Goal: Task Accomplishment & Management: Manage account settings

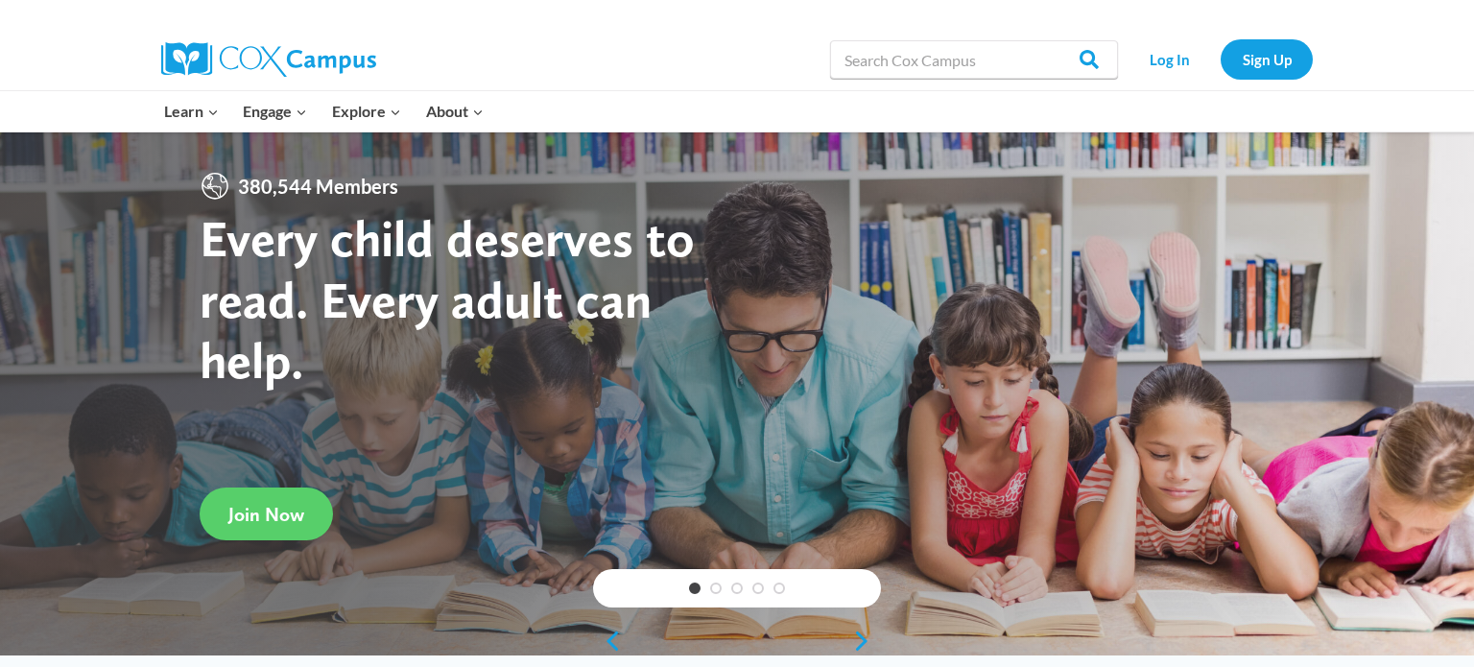
click at [1158, 60] on link "Log In" at bounding box center [1170, 58] width 84 height 39
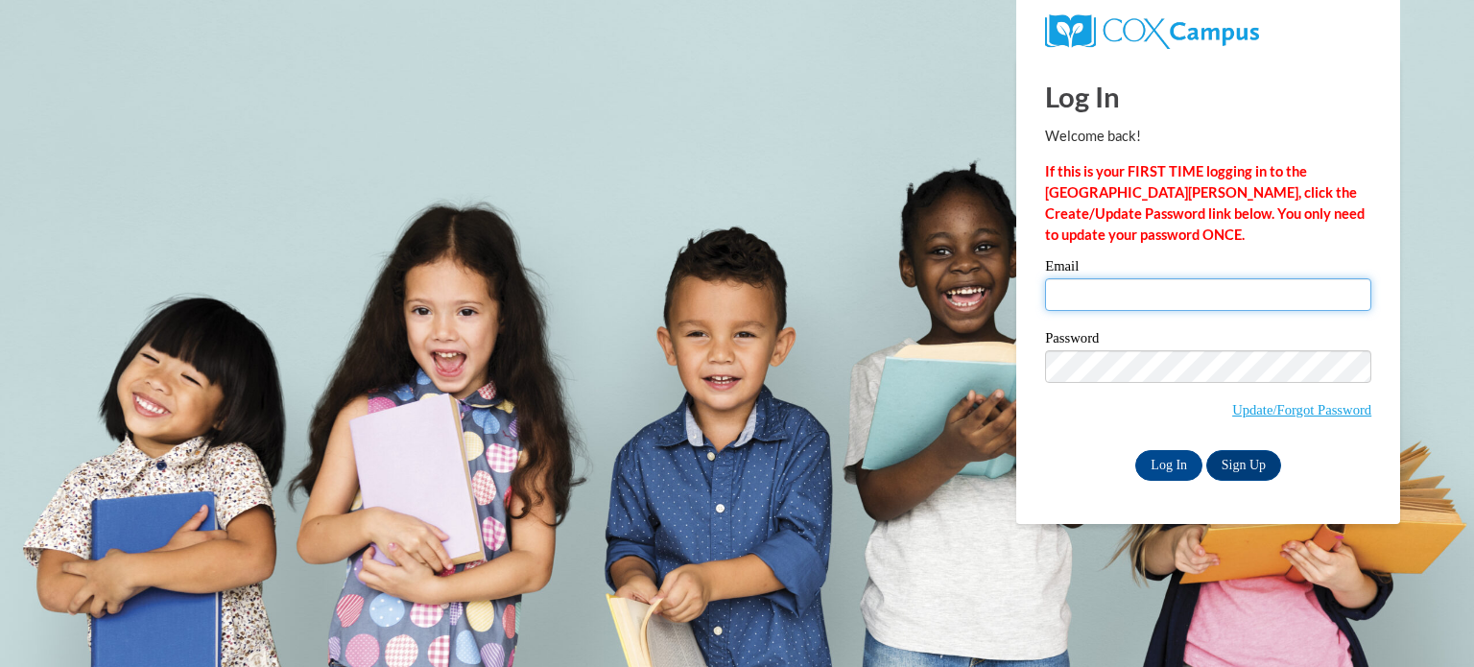
click at [1059, 290] on input "Email" at bounding box center [1208, 294] width 326 height 33
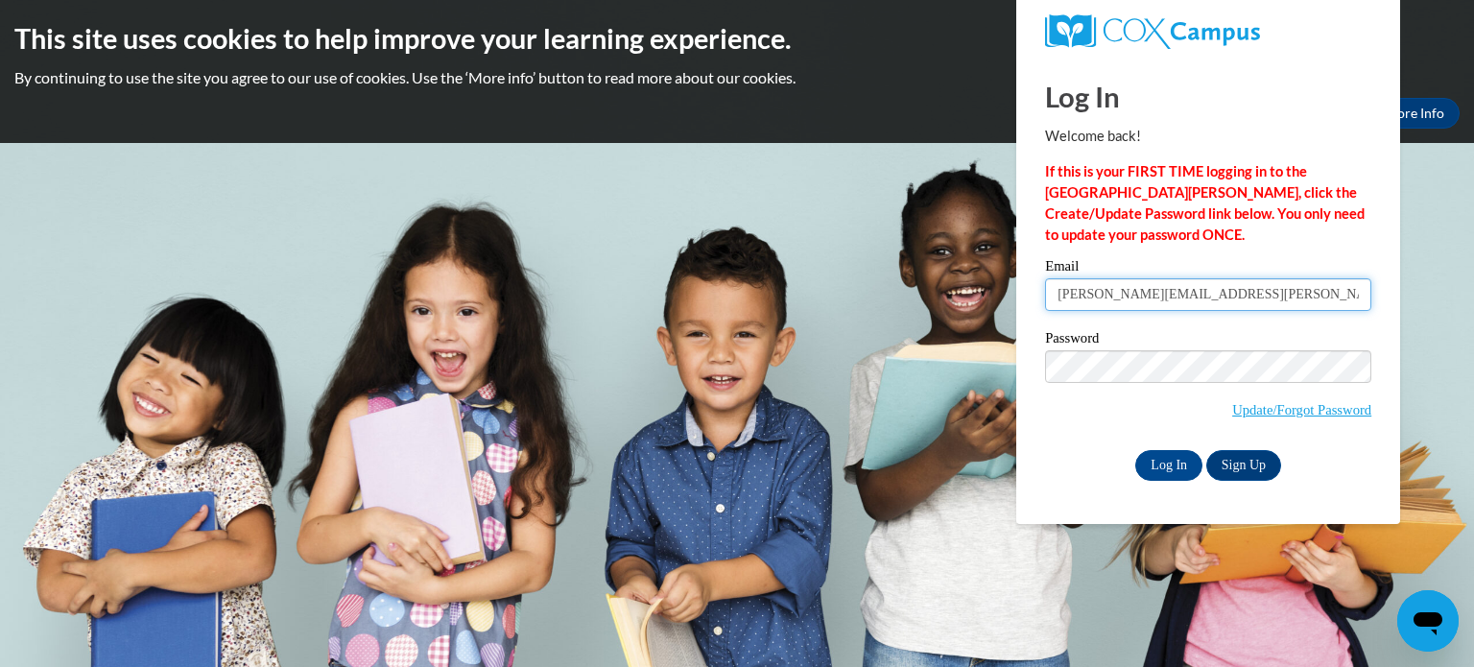
type input "amanda.akkerman@wrps.net"
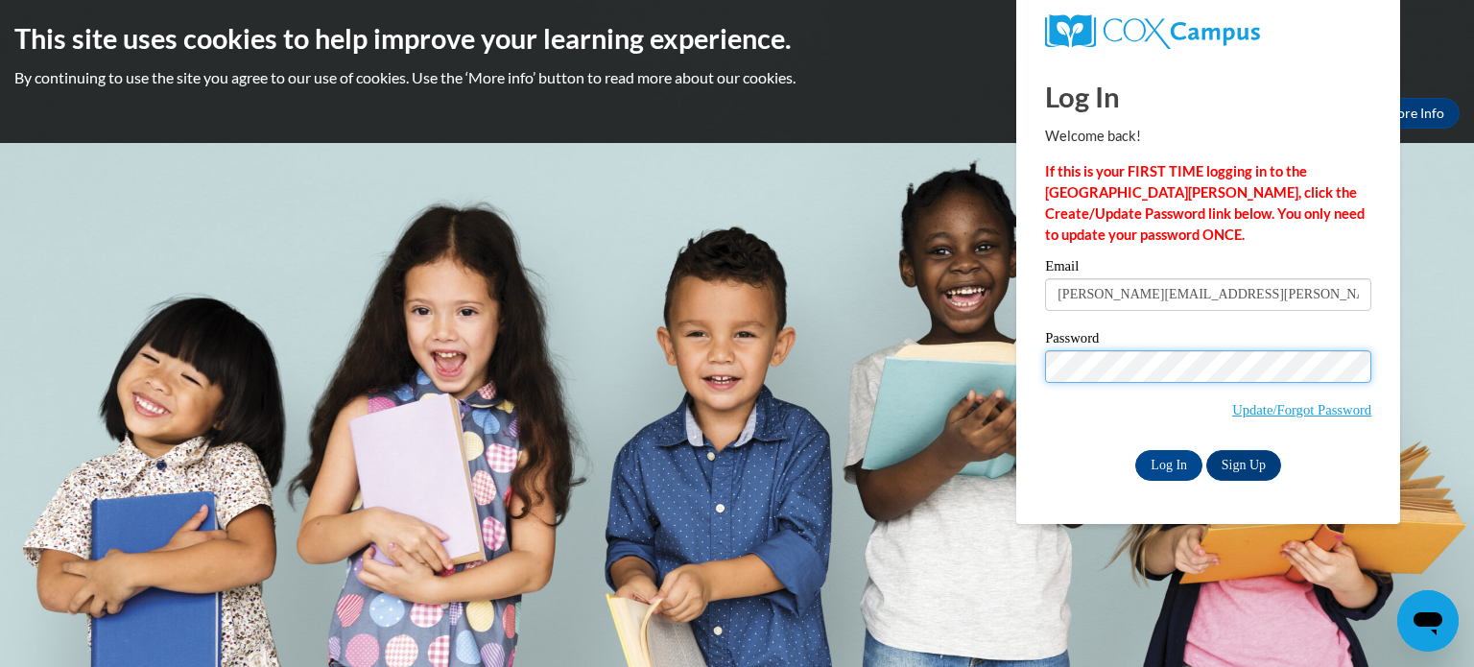
click at [1136, 450] on input "Log In" at bounding box center [1169, 465] width 67 height 31
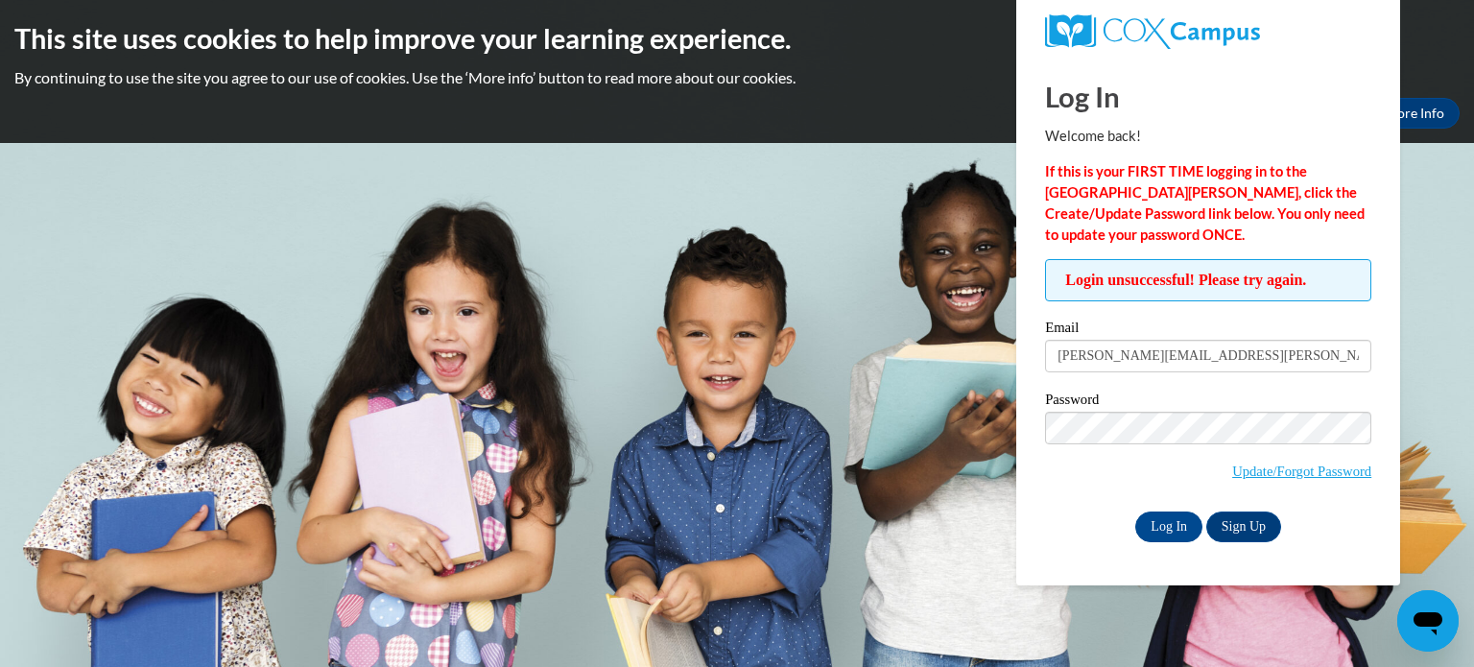
click at [1282, 478] on span "Update/Forgot Password" at bounding box center [1302, 471] width 139 height 21
click at [1280, 471] on link "Update/Forgot Password" at bounding box center [1302, 471] width 139 height 15
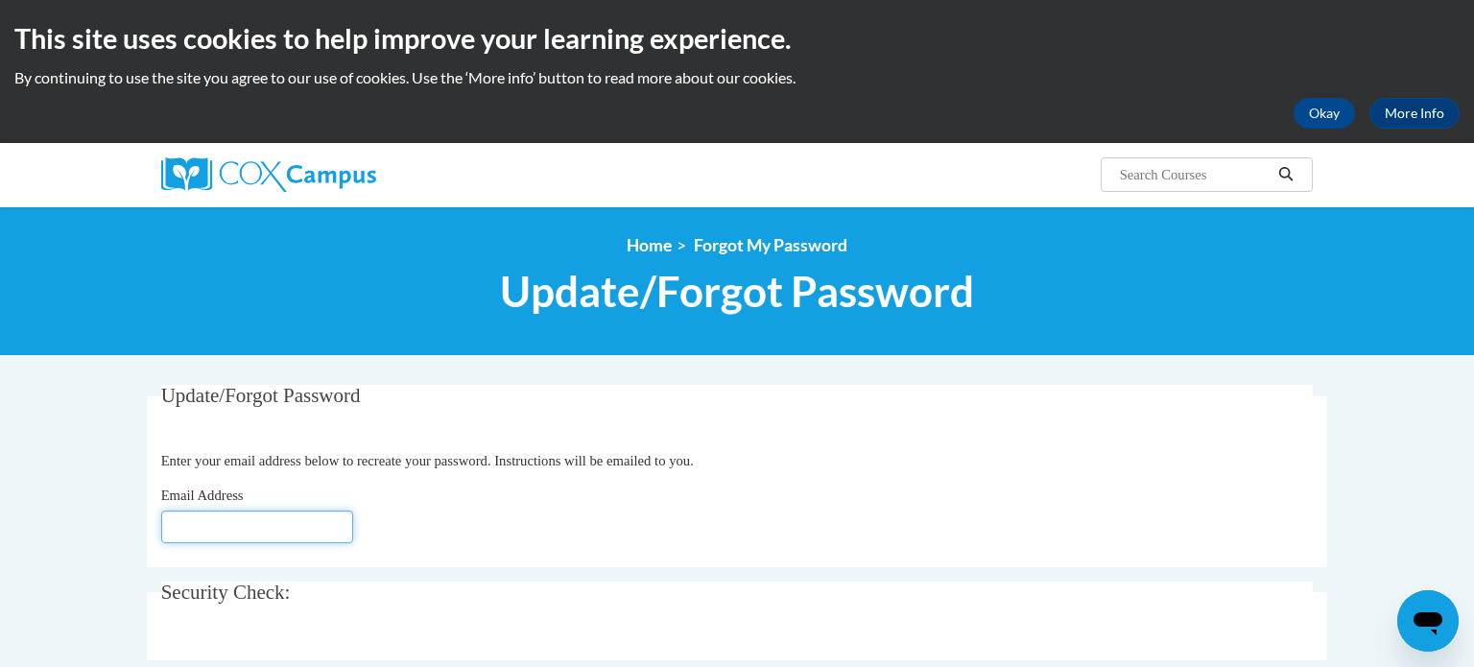
click at [333, 531] on input "Email Address" at bounding box center [257, 527] width 192 height 33
type input "amanda"
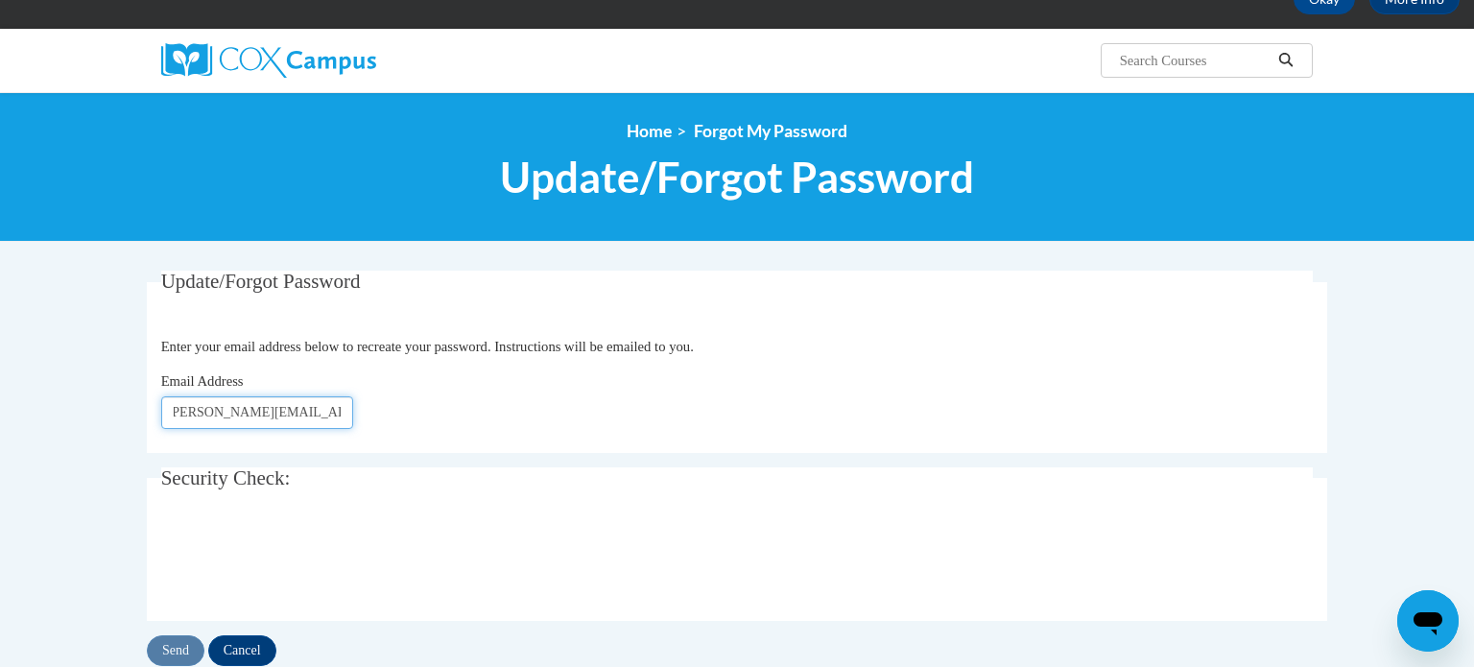
scroll to position [270, 0]
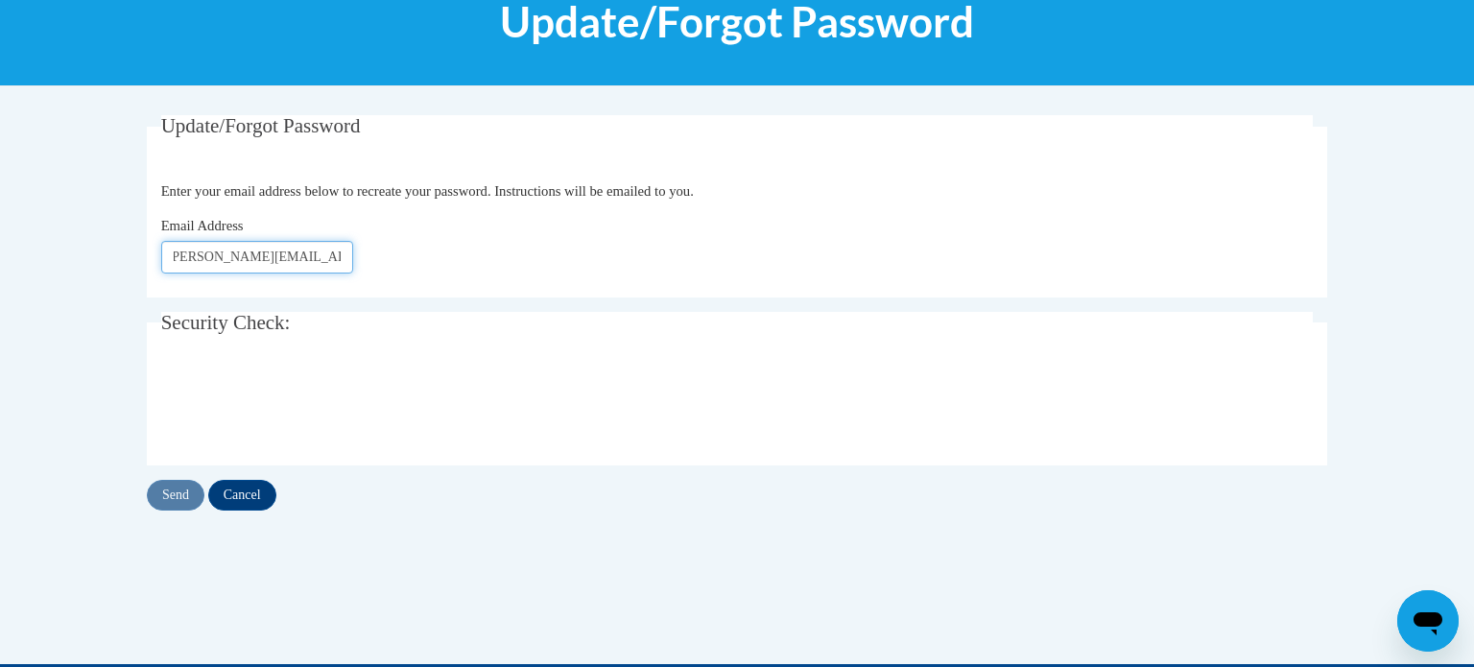
type input "Amanda.akkerman@wrps.net"
click at [169, 489] on input "Send" at bounding box center [176, 495] width 58 height 31
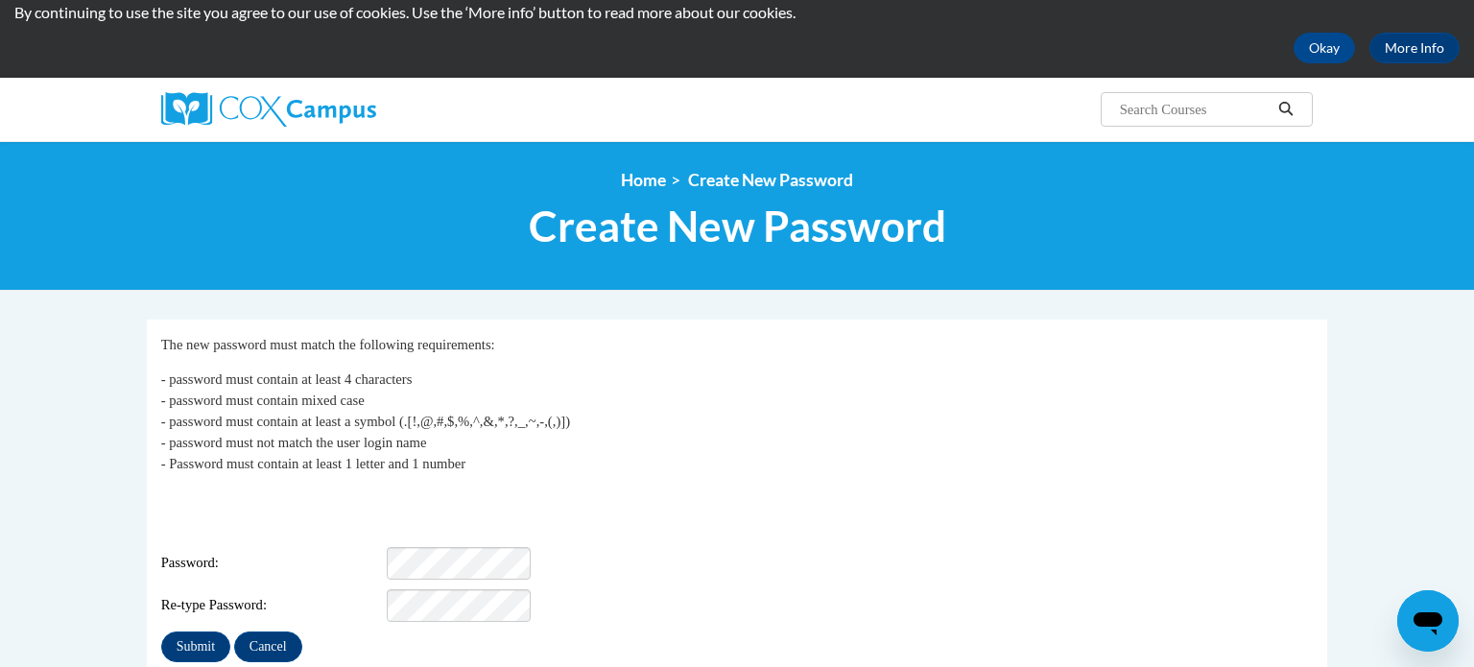
scroll to position [129, 0]
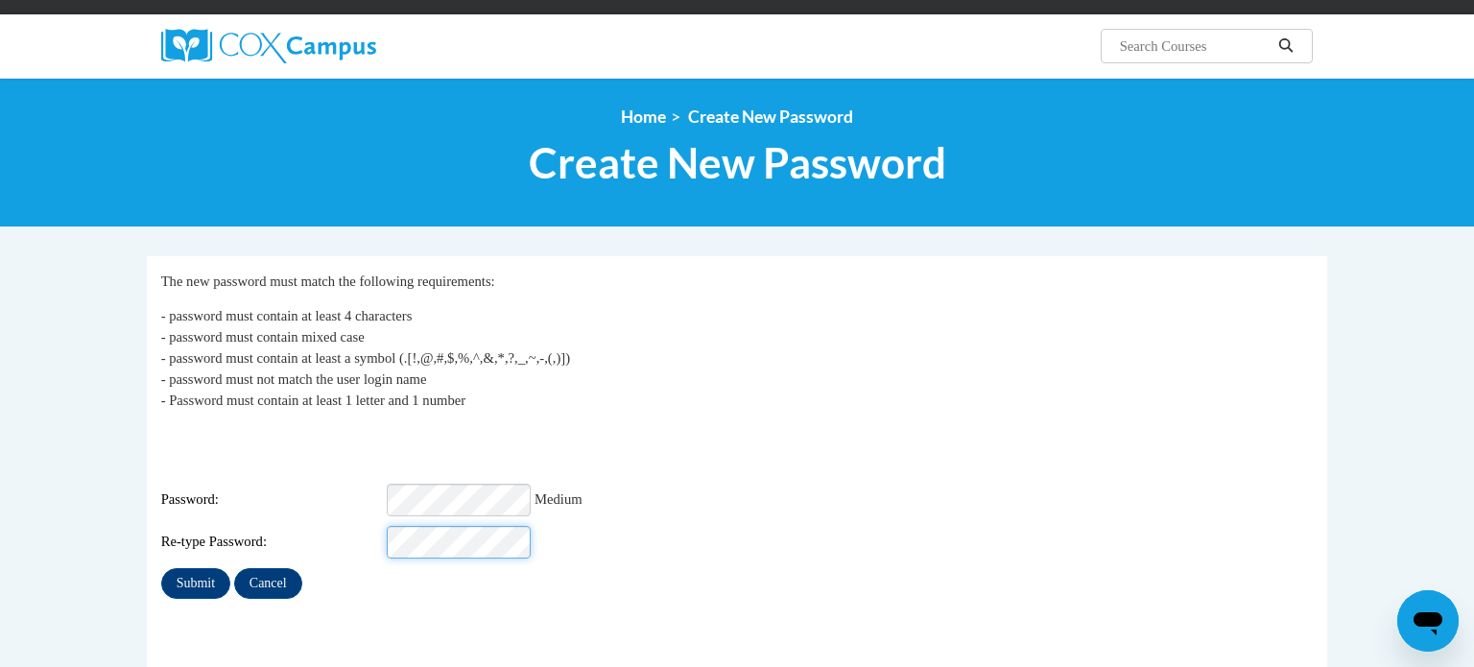
click at [161, 568] on input "Submit" at bounding box center [195, 583] width 69 height 31
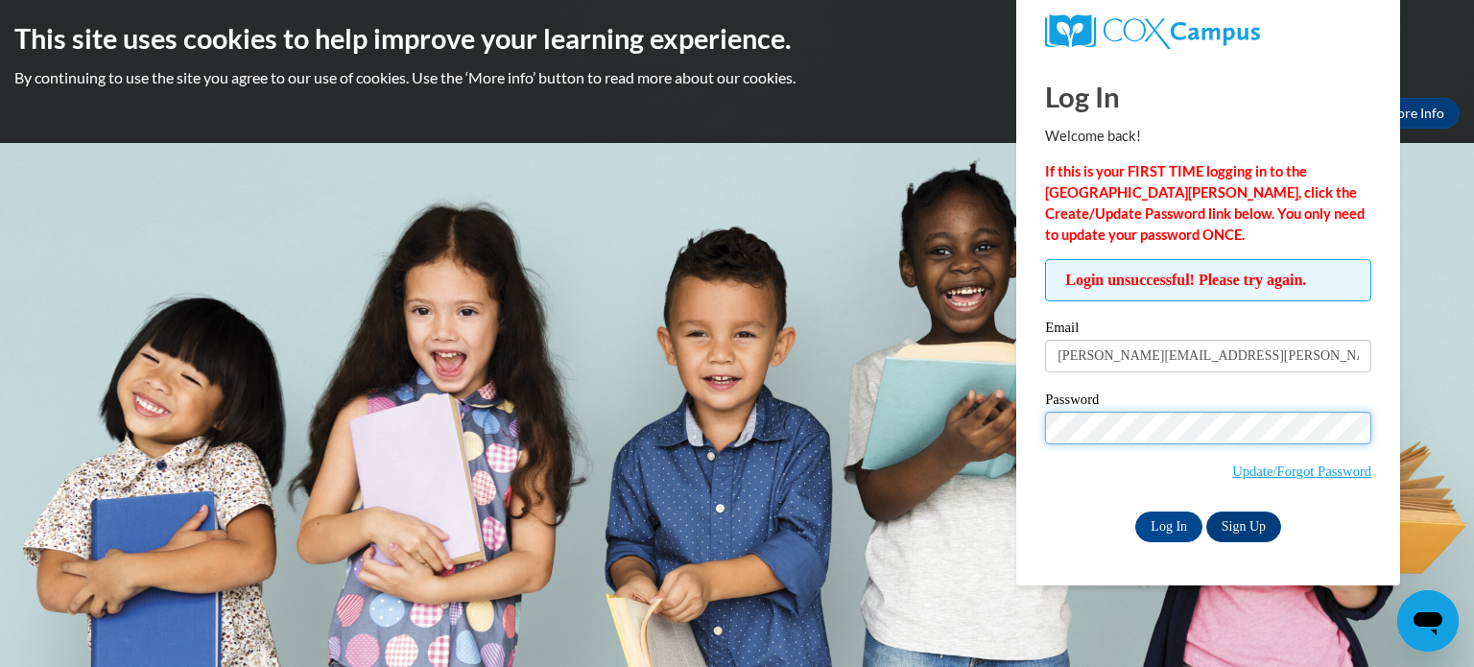
click at [1136, 512] on input "Log In" at bounding box center [1169, 527] width 67 height 31
click at [1306, 482] on span "Update/Forgot Password" at bounding box center [1208, 452] width 326 height 80
click at [1301, 479] on span "Update/Forgot Password" at bounding box center [1302, 471] width 139 height 21
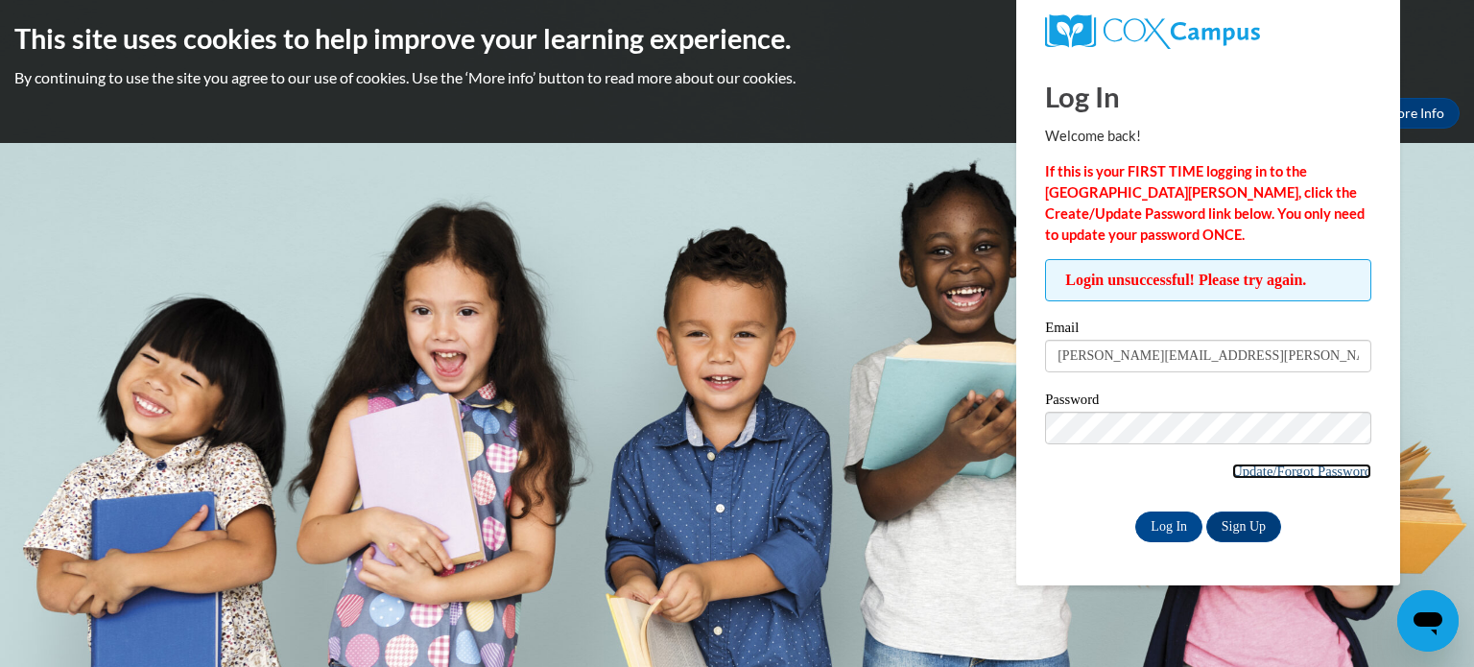
click at [1299, 474] on link "Update/Forgot Password" at bounding box center [1302, 471] width 139 height 15
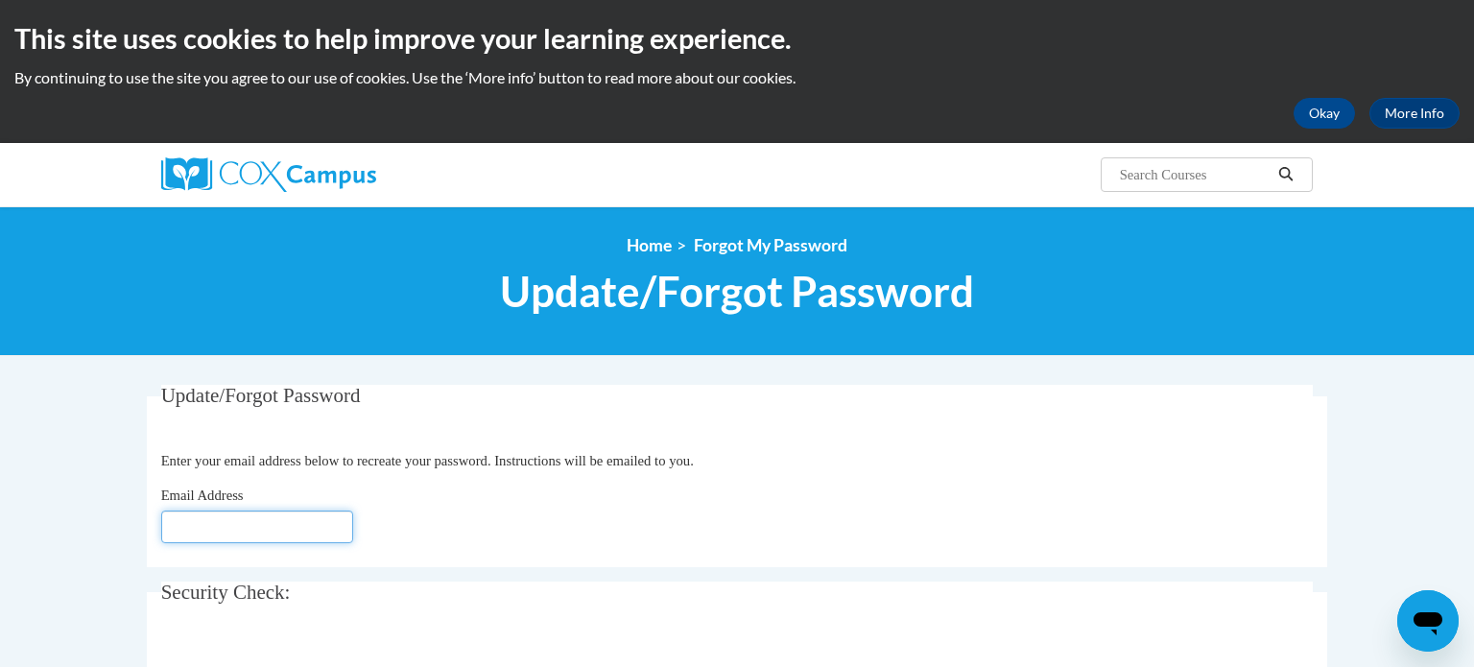
click at [248, 533] on input "Email Address" at bounding box center [257, 527] width 192 height 33
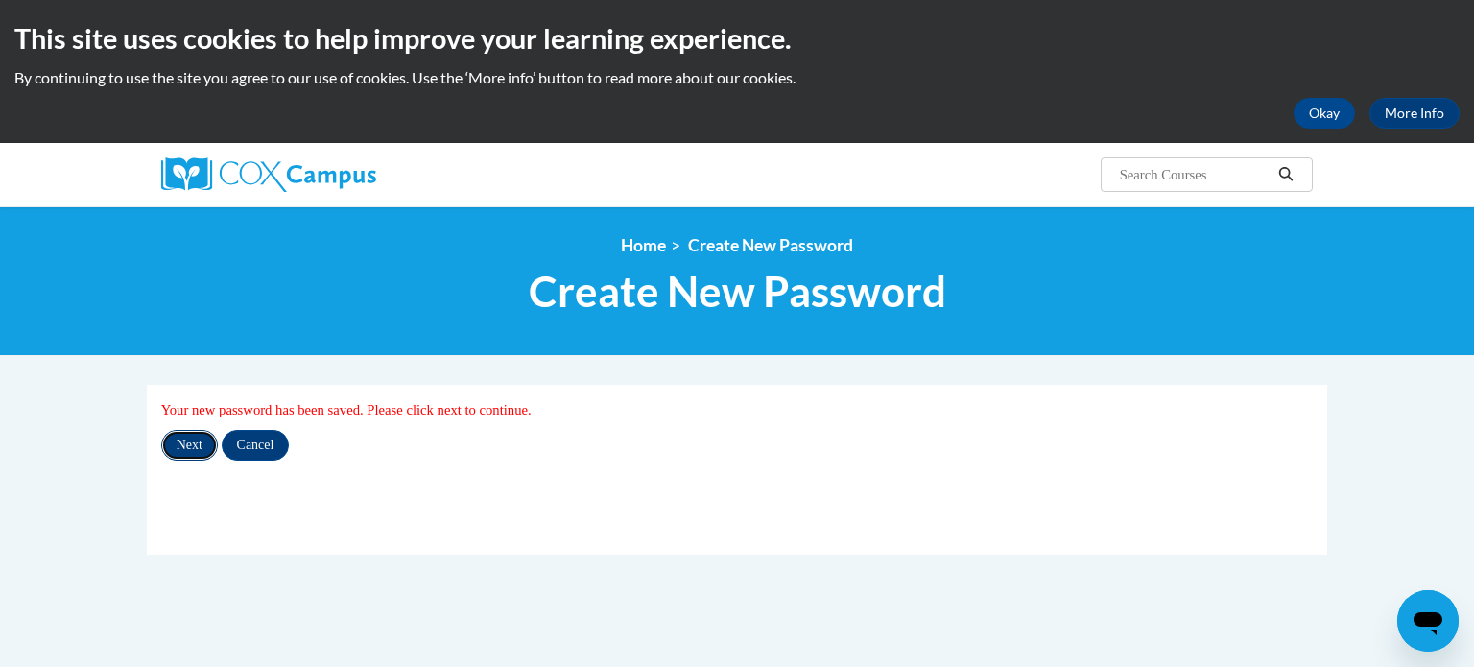
click at [206, 459] on input "Next" at bounding box center [189, 445] width 57 height 31
